Goal: Information Seeking & Learning: Learn about a topic

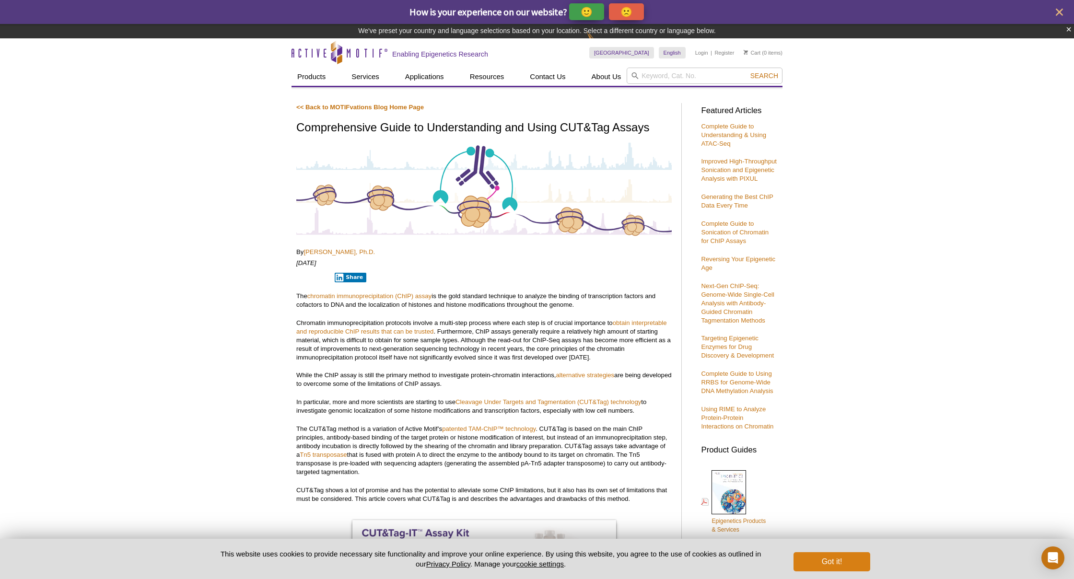
click at [857, 568] on button "Got it!" at bounding box center [832, 562] width 77 height 19
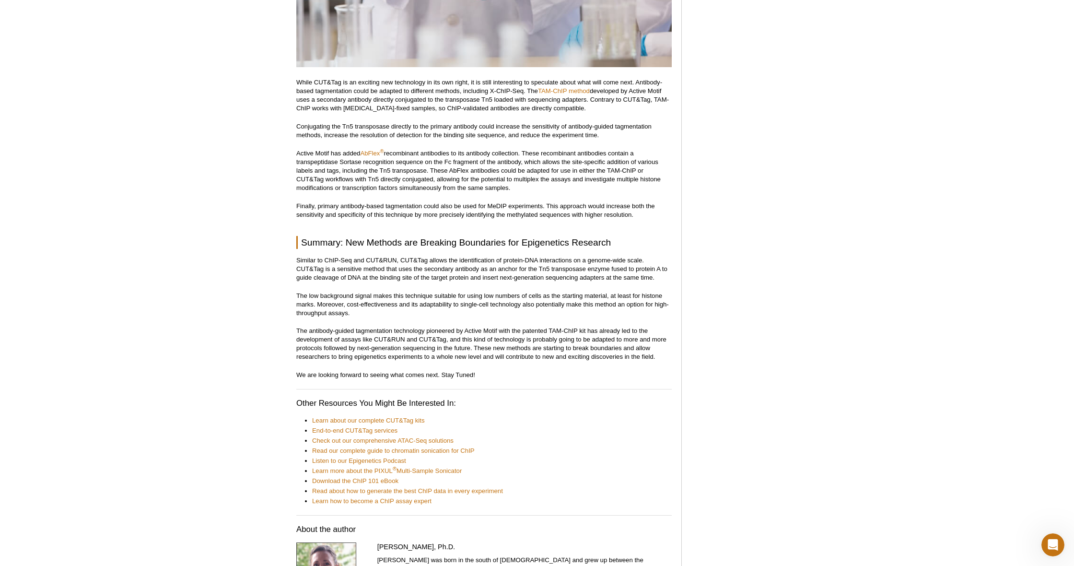
scroll to position [4174, 0]
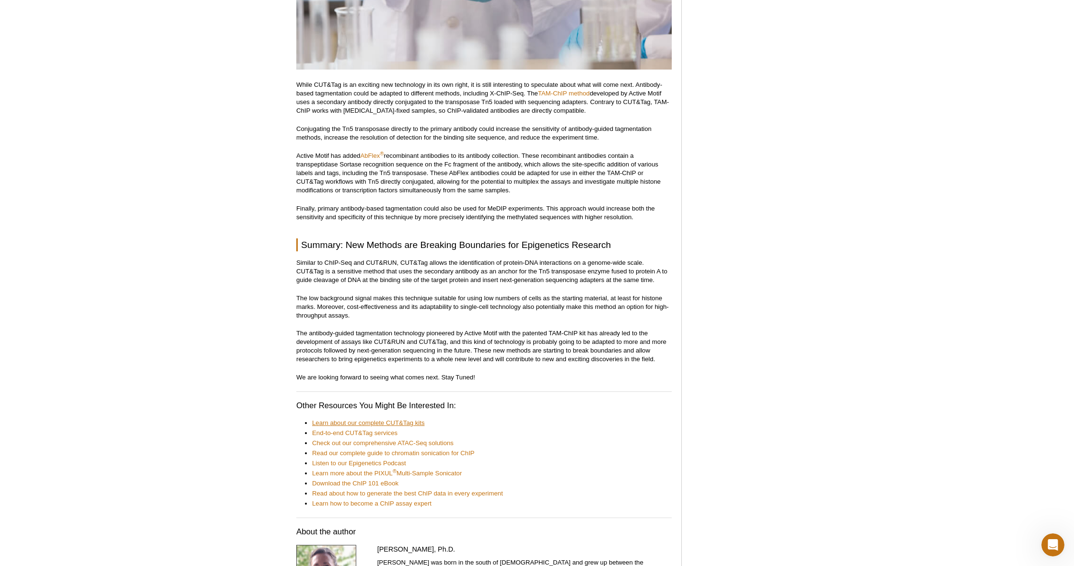
click at [414, 419] on link "Learn about our complete CUT&Tag kits" at bounding box center [368, 423] width 113 height 9
click at [393, 429] on link "End-to-end CUT&Tag services" at bounding box center [354, 433] width 85 height 9
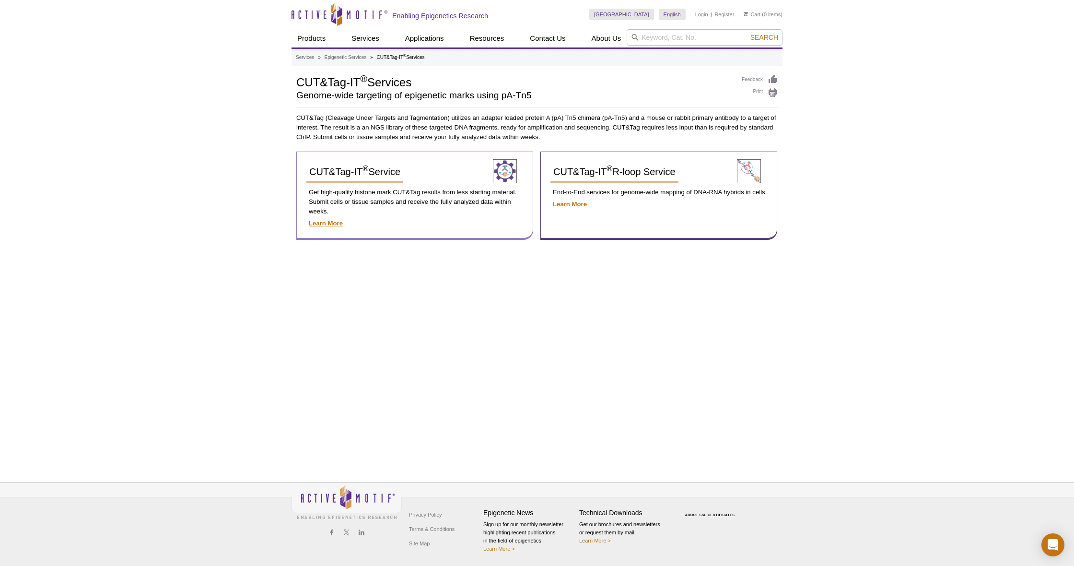
click at [336, 236] on div "CUT&Tag-IT ® Service Get high-quality histone mark CUT&Tag results from less st…" at bounding box center [414, 196] width 237 height 88
click at [330, 222] on strong "Learn More" at bounding box center [326, 223] width 34 height 7
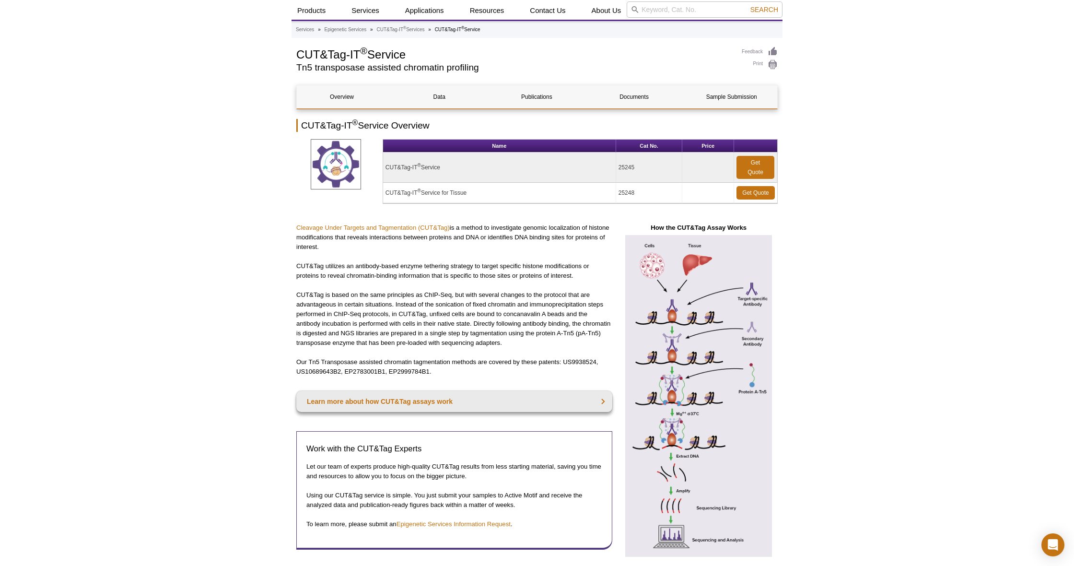
scroll to position [25, 0]
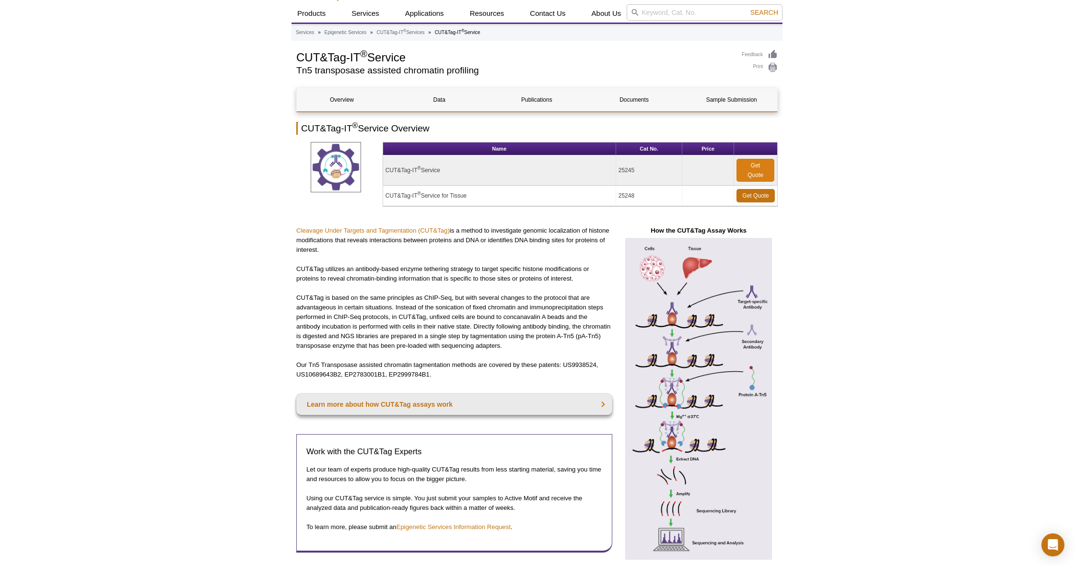
click at [754, 170] on link "Get Quote" at bounding box center [756, 170] width 38 height 23
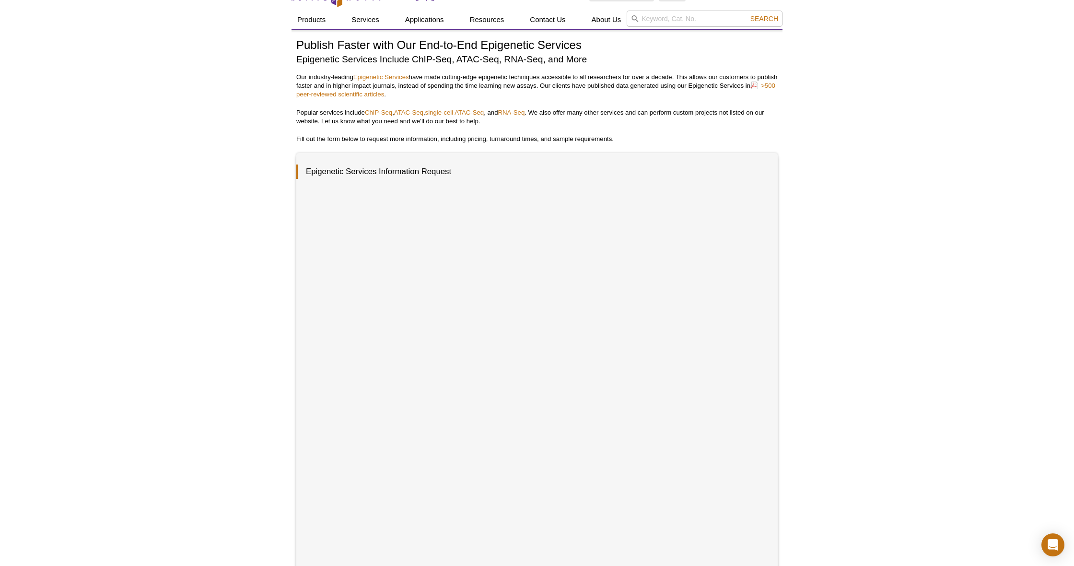
scroll to position [21, 0]
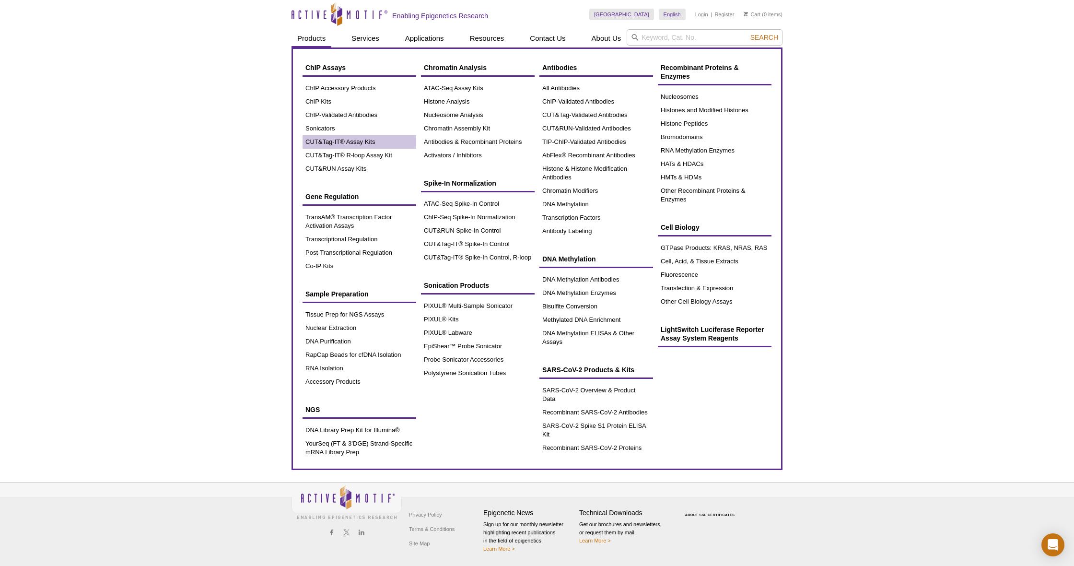
click at [353, 139] on link "CUT&Tag-IT® Assay Kits" at bounding box center [360, 141] width 114 height 13
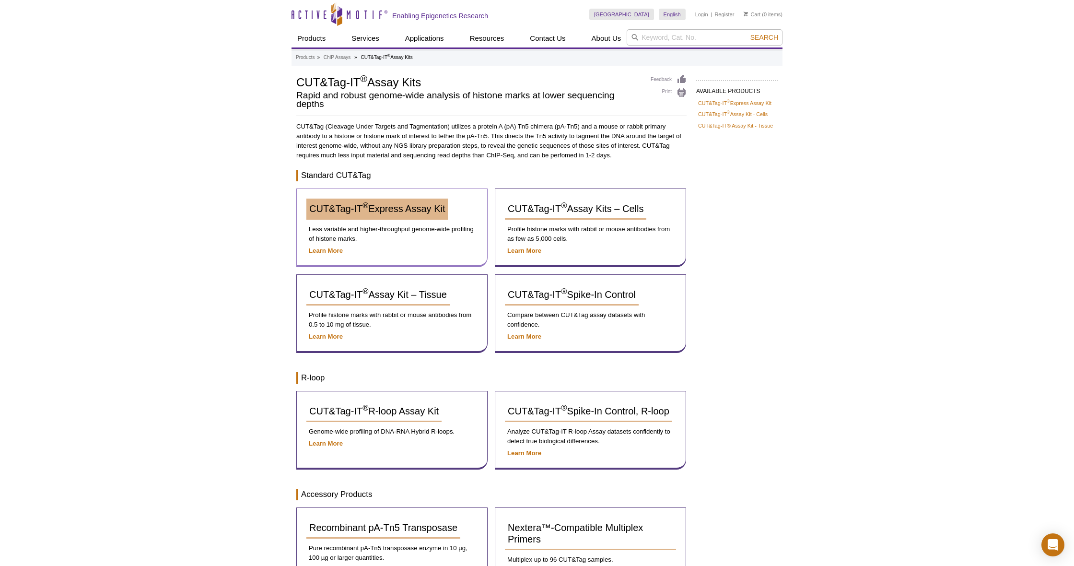
click at [349, 216] on link "CUT&Tag-IT ® Express Assay Kit" at bounding box center [376, 209] width 141 height 21
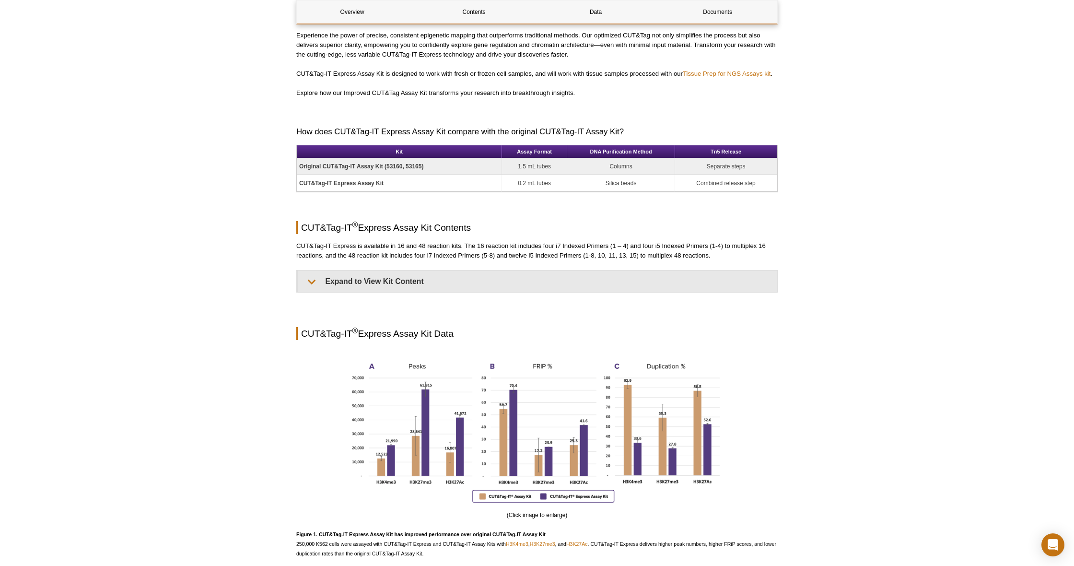
scroll to position [498, 0]
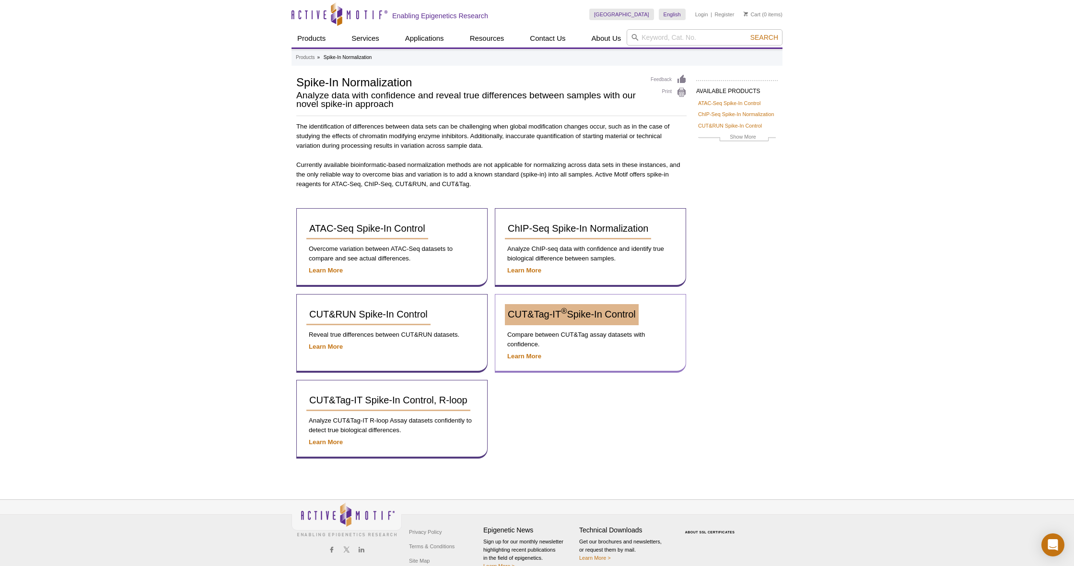
scroll to position [0, 0]
click at [544, 320] on link "CUT&Tag-IT ® Spike-In Control" at bounding box center [572, 314] width 134 height 21
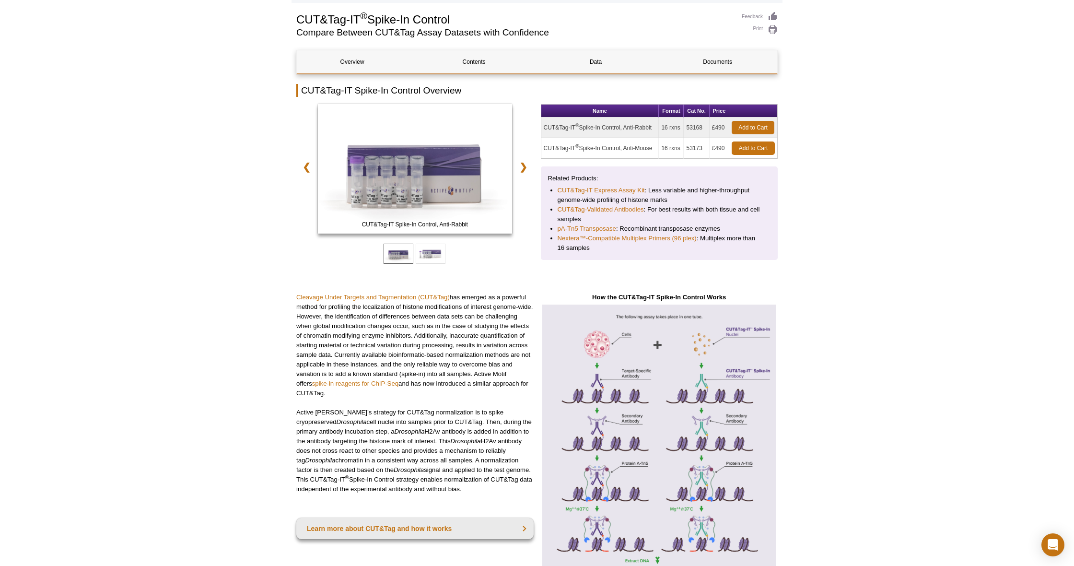
scroll to position [115, 0]
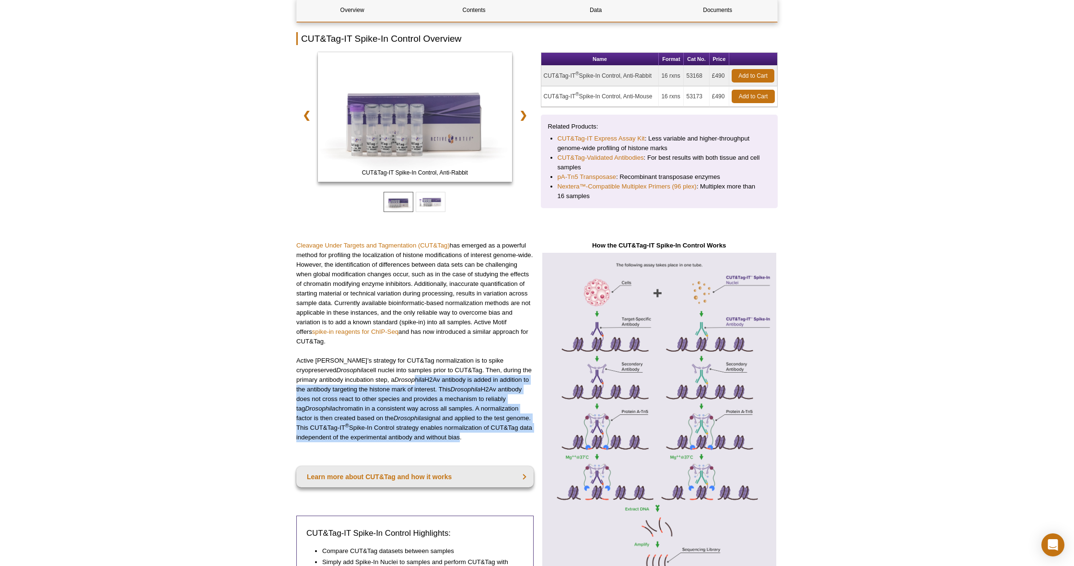
drag, startPoint x: 394, startPoint y: 380, endPoint x: 414, endPoint y: 443, distance: 66.4
click at [456, 438] on p "Active [PERSON_NAME]’s strategy for CUT&Tag normalization is to spike cryoprese…" at bounding box center [414, 399] width 237 height 86
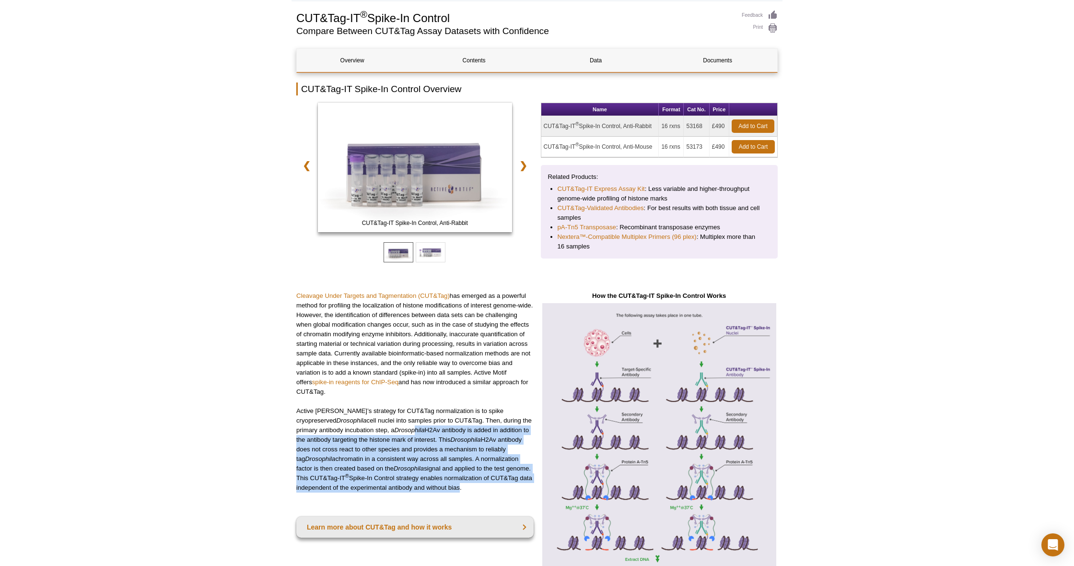
scroll to position [63, 0]
